Goal: Information Seeking & Learning: Learn about a topic

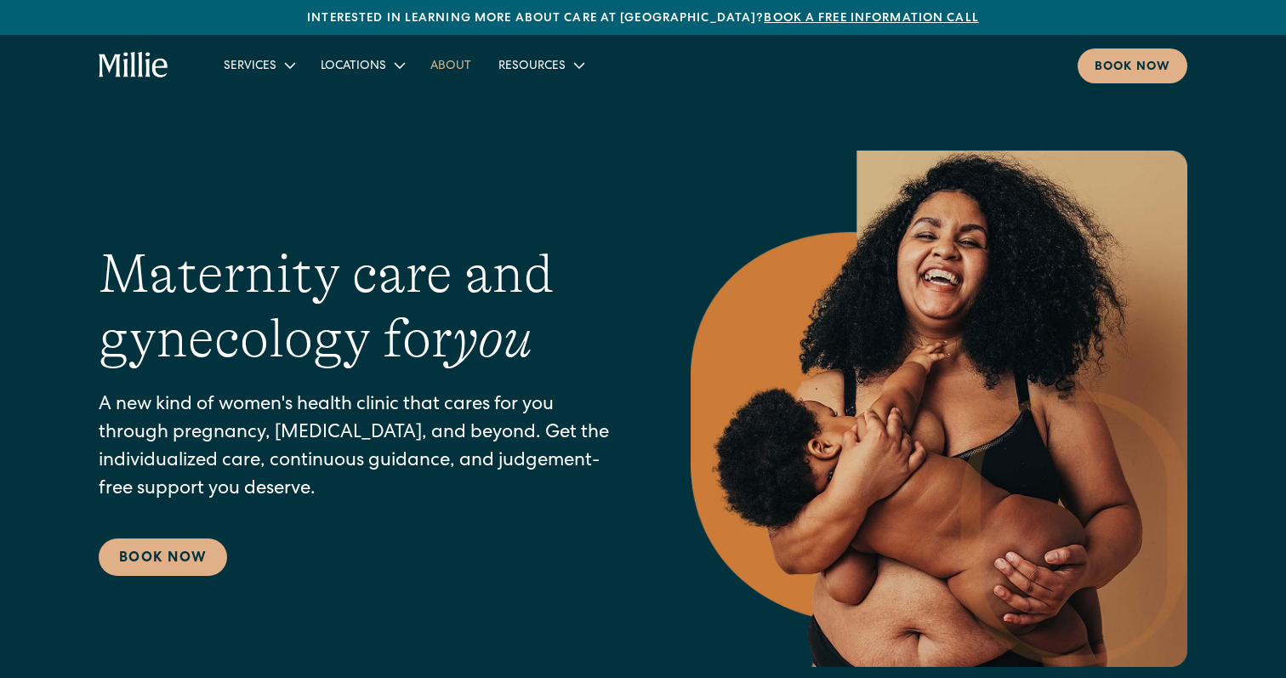
click at [447, 70] on link "About" at bounding box center [451, 65] width 68 height 28
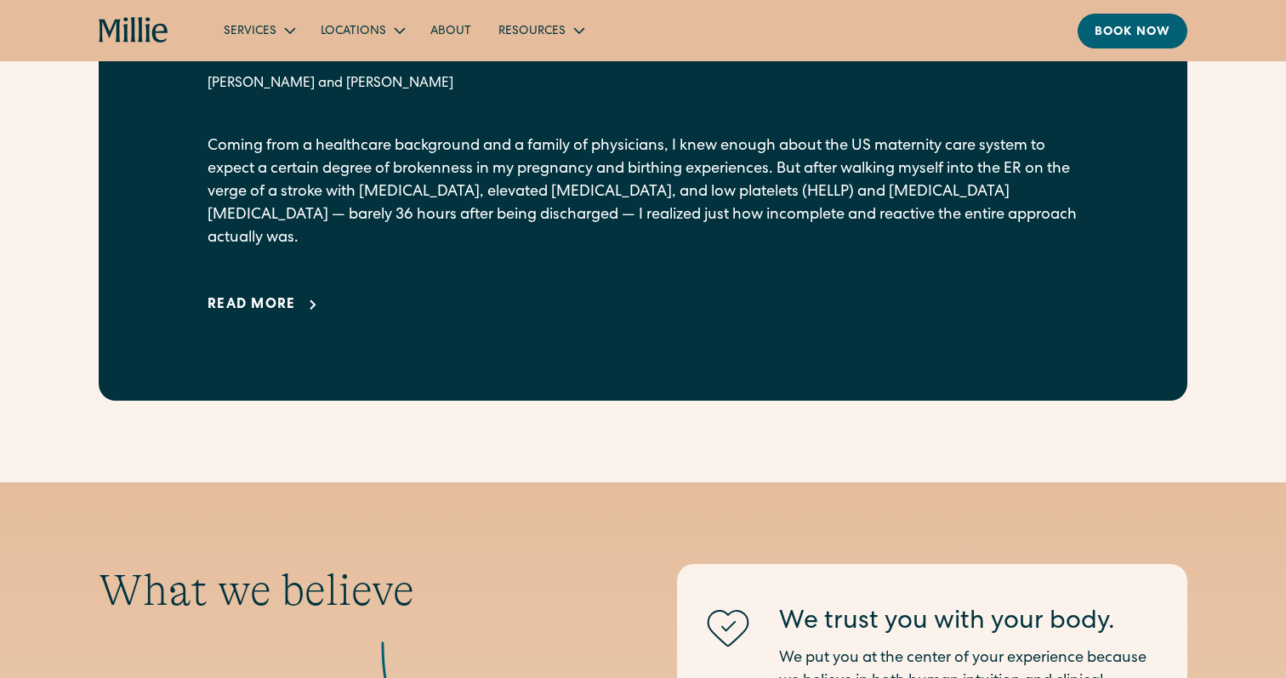
scroll to position [1284, 0]
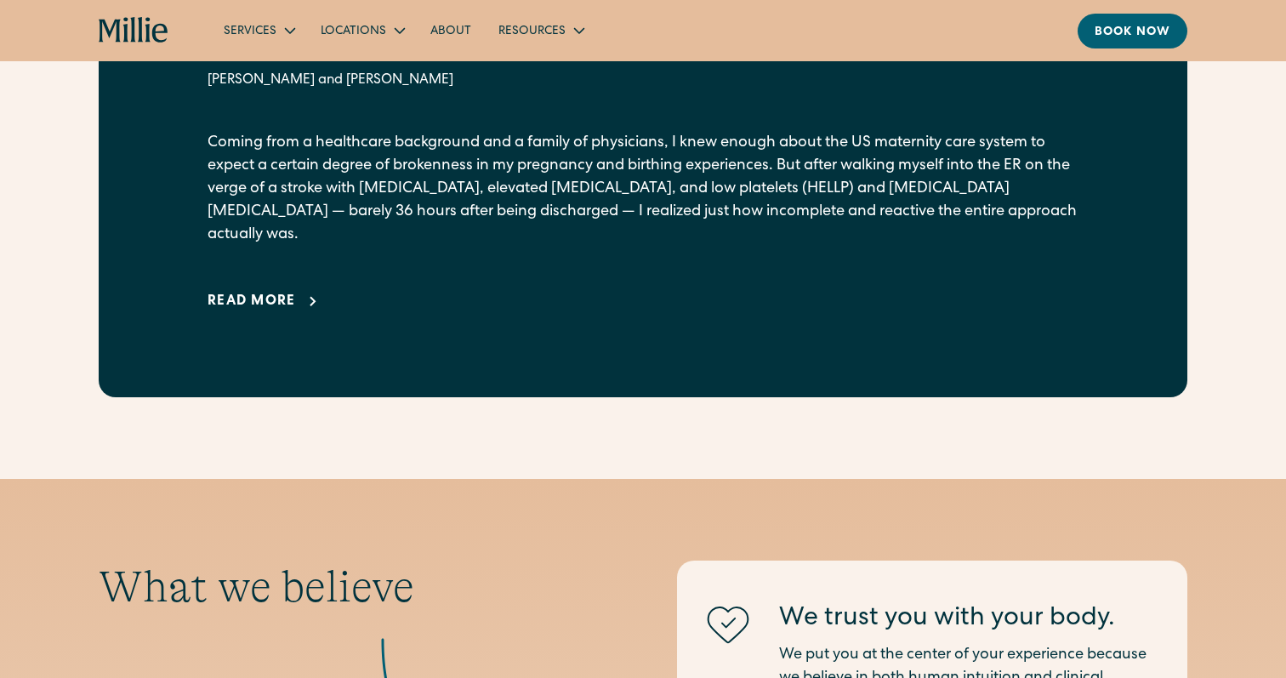
click at [237, 292] on div "Read more" at bounding box center [252, 302] width 88 height 20
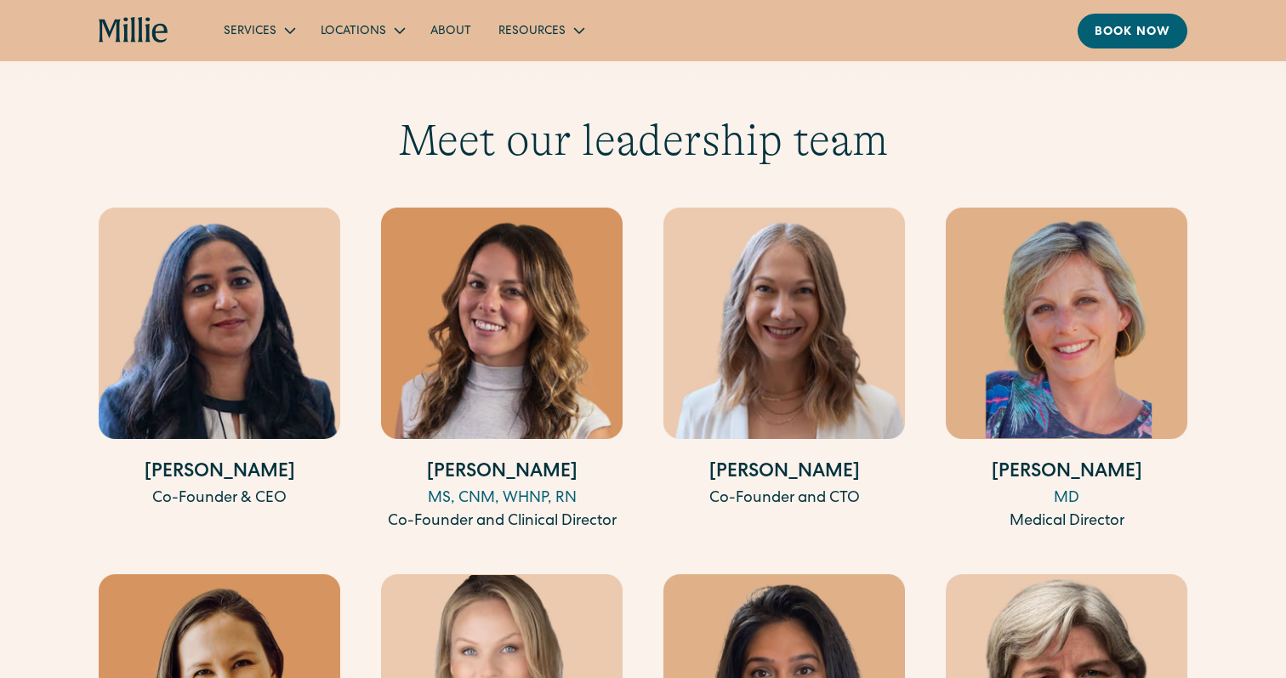
scroll to position [4867, 0]
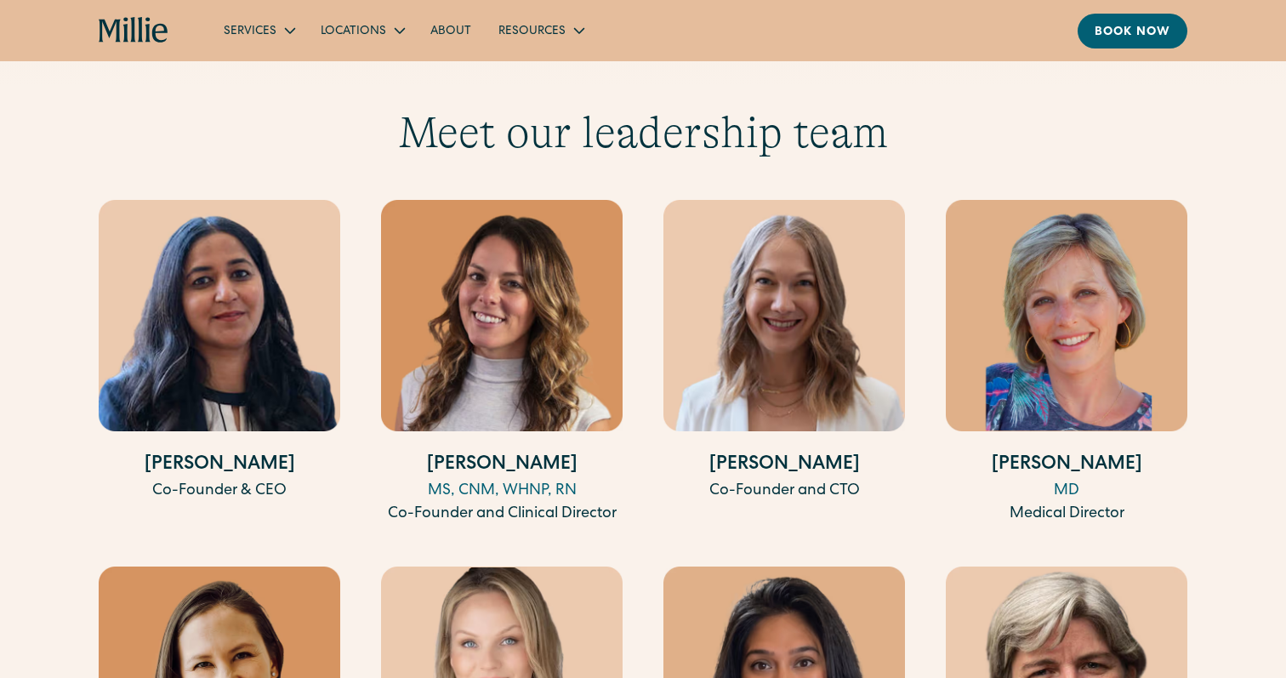
click at [443, 333] on img at bounding box center [502, 315] width 242 height 231
click at [525, 452] on h4 "[PERSON_NAME]" at bounding box center [502, 466] width 242 height 28
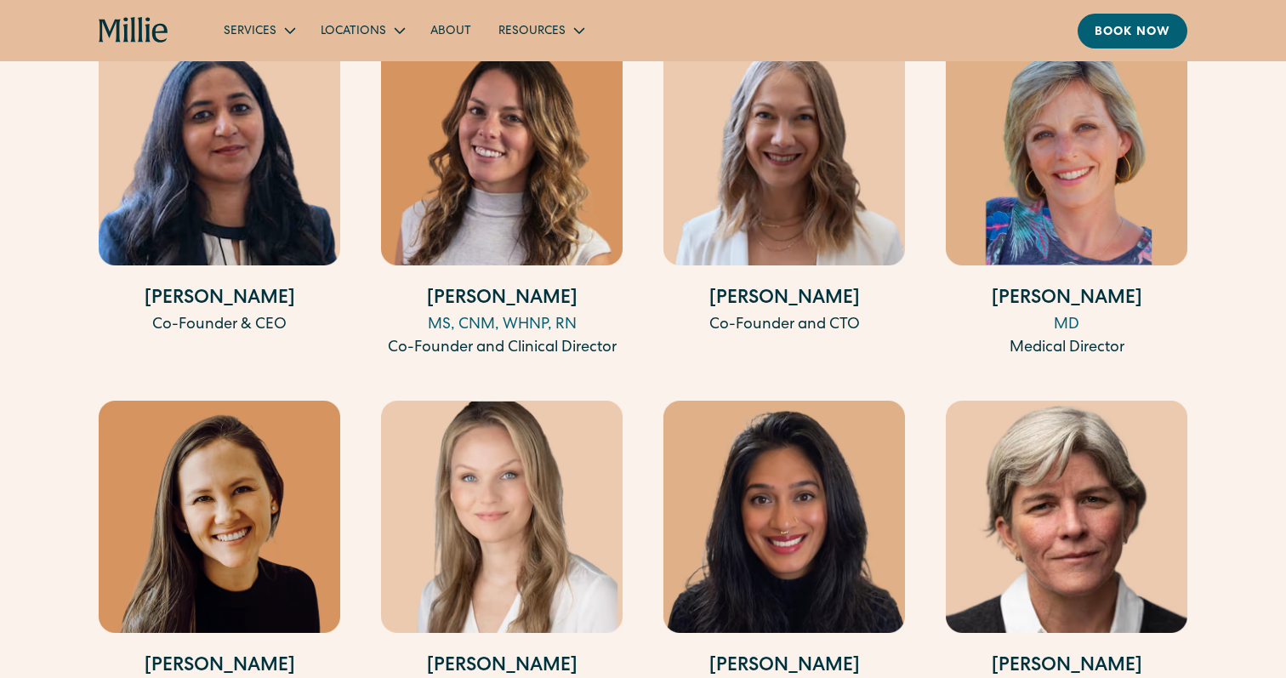
scroll to position [5033, 0]
